Goal: Information Seeking & Learning: Find specific fact

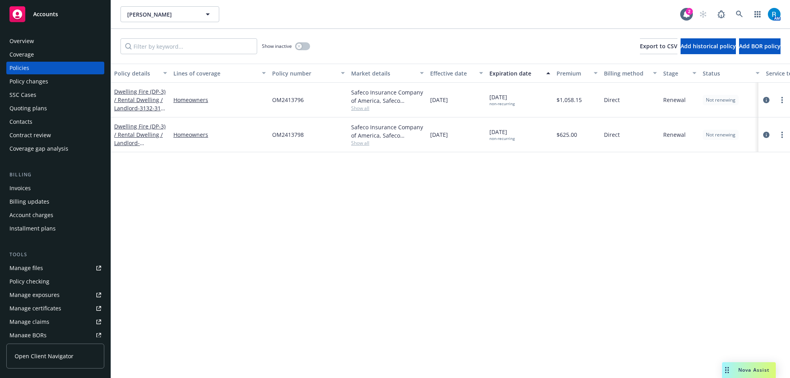
click at [41, 30] on div "Overview Coverage Policies Policy changes SSC Cases Quoting plans Contacts Cont…" at bounding box center [55, 201] width 111 height 352
click at [34, 42] on div "Overview" at bounding box center [55, 41] width 92 height 13
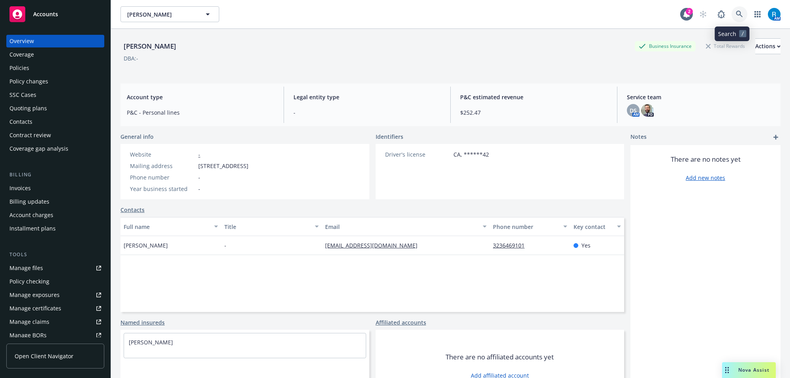
click at [736, 12] on icon at bounding box center [739, 14] width 7 height 7
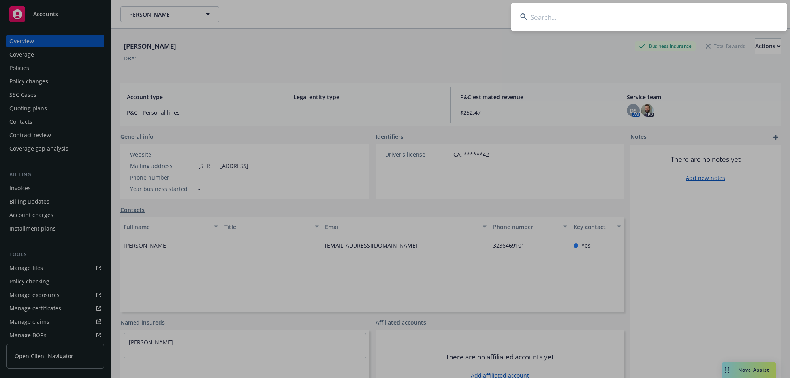
type input "[PERSON_NAME]"
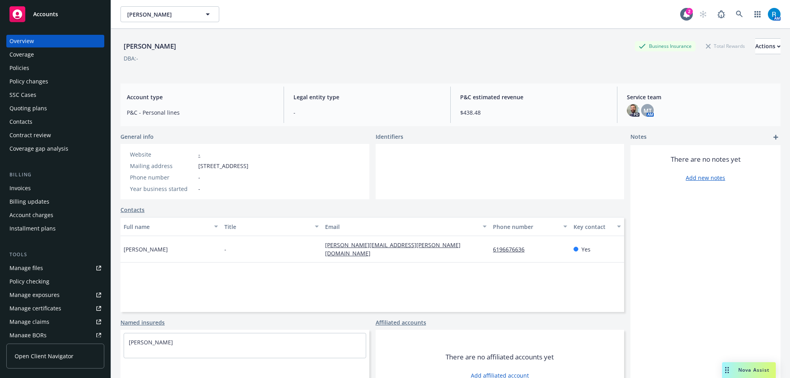
click at [43, 68] on div "Policies" at bounding box center [55, 68] width 92 height 13
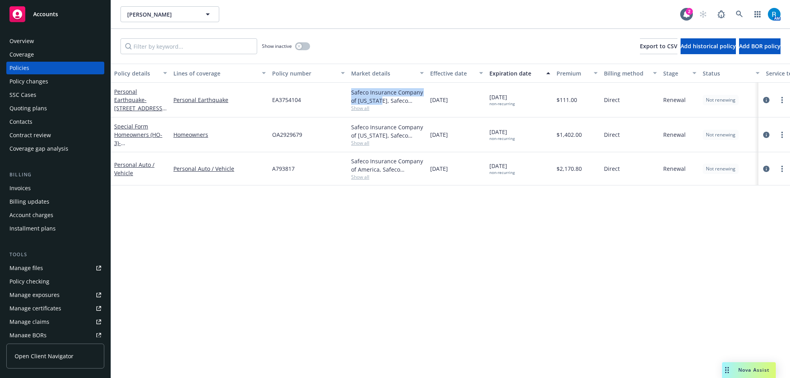
drag, startPoint x: 349, startPoint y: 93, endPoint x: 375, endPoint y: 100, distance: 26.7
click at [375, 100] on div "Safeco Insurance Company of [US_STATE], Safeco Insurance (Liberty Mutual) Show …" at bounding box center [387, 100] width 79 height 35
copy div "Safeco Insurance Company of [US_STATE]"
